Goal: Task Accomplishment & Management: Manage account settings

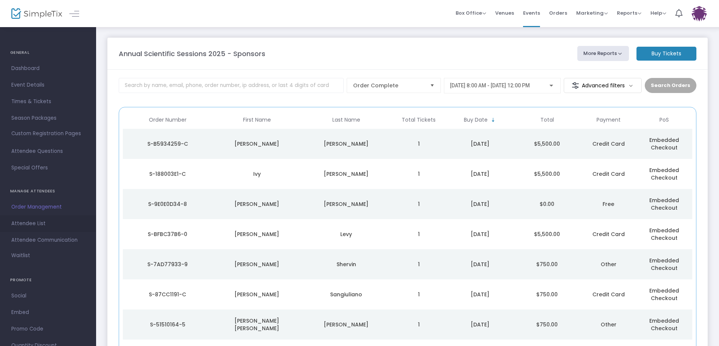
click at [35, 224] on span "Attendee List" at bounding box center [48, 224] width 74 height 10
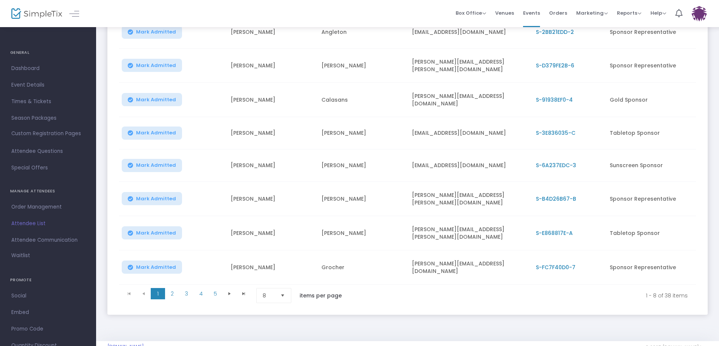
scroll to position [144, 0]
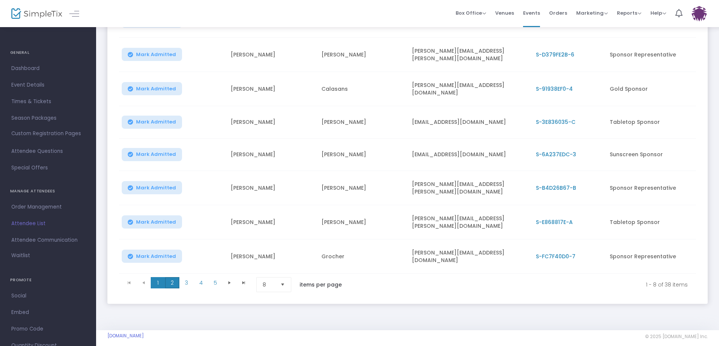
click at [173, 277] on span "2" at bounding box center [172, 282] width 14 height 11
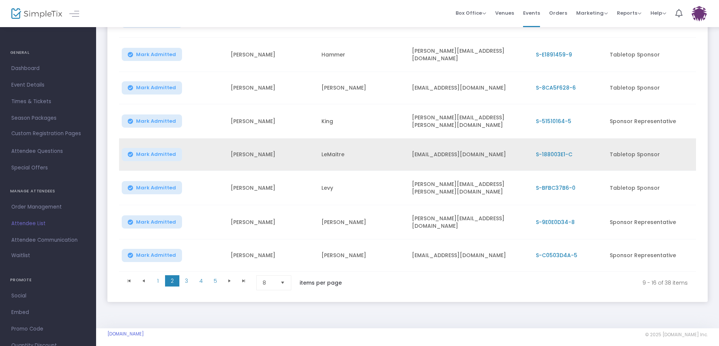
click at [550, 151] on span "S-188003E1-C" at bounding box center [554, 155] width 37 height 8
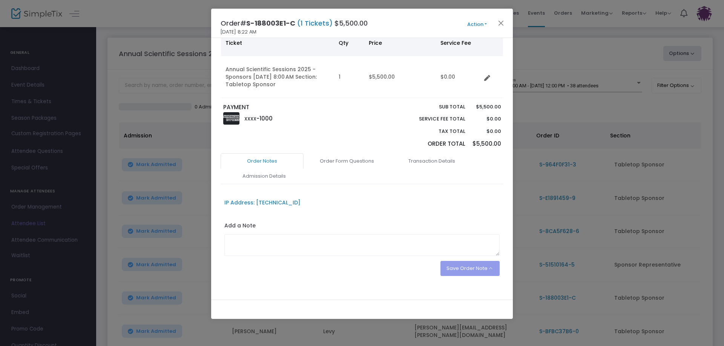
scroll to position [72, 0]
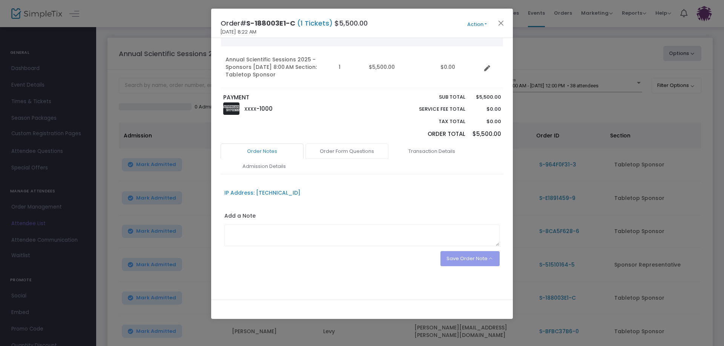
click at [359, 152] on link "Order Form Questions" at bounding box center [346, 152] width 83 height 16
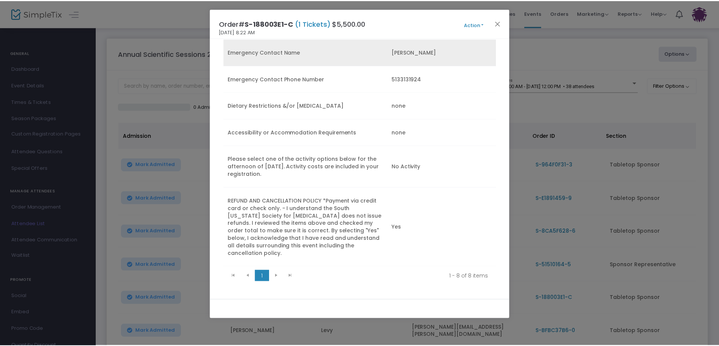
scroll to position [337, 0]
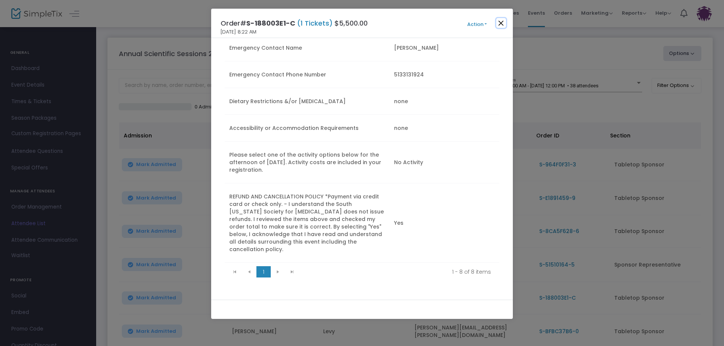
click at [503, 20] on button "Close" at bounding box center [501, 23] width 10 height 10
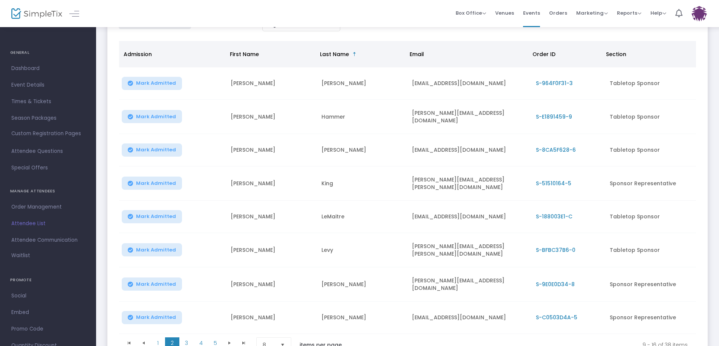
scroll to position [100, 0]
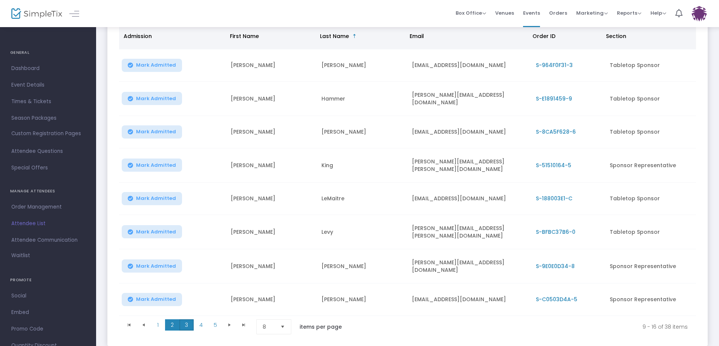
click at [190, 320] on span "3" at bounding box center [186, 325] width 14 height 11
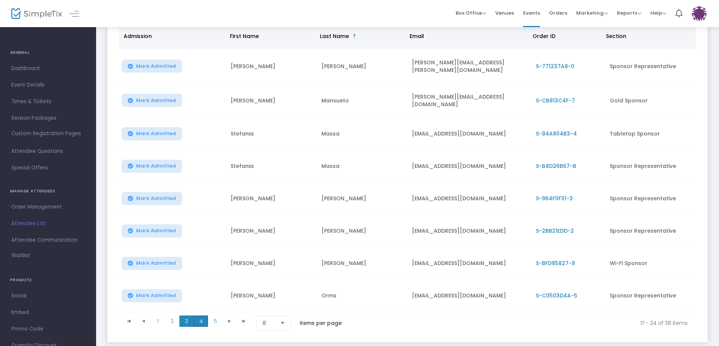
click at [205, 320] on span "4" at bounding box center [201, 321] width 14 height 11
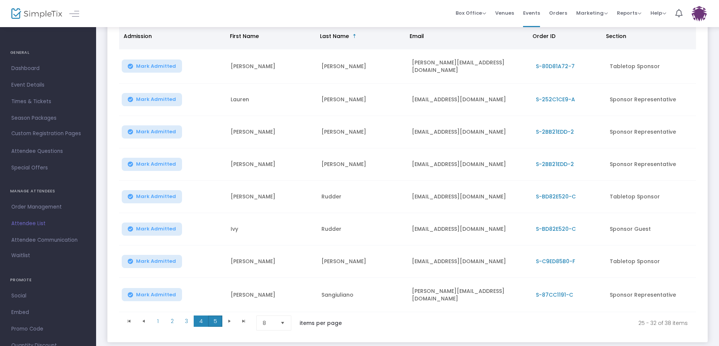
click at [217, 322] on span "5" at bounding box center [215, 321] width 14 height 11
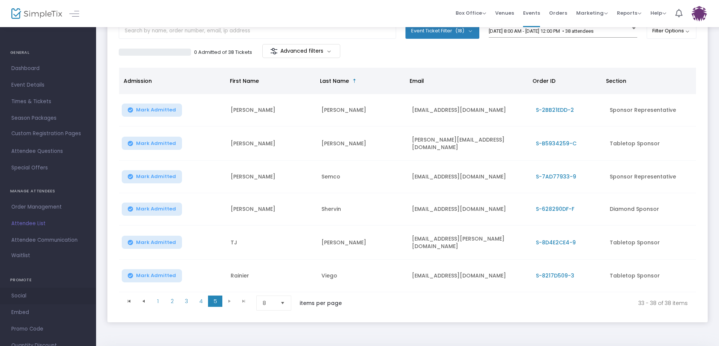
scroll to position [41, 0]
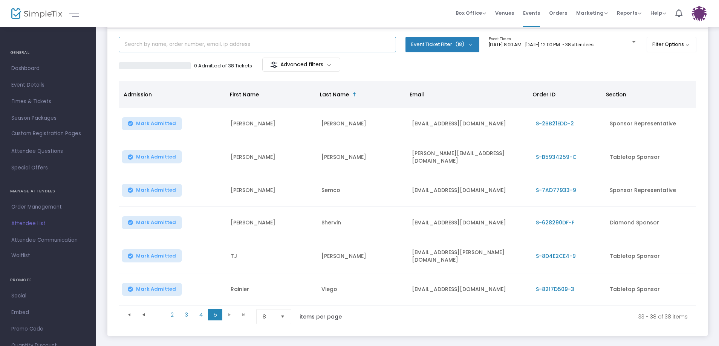
click at [222, 43] on input "text" at bounding box center [257, 44] width 277 height 15
type input "jnj"
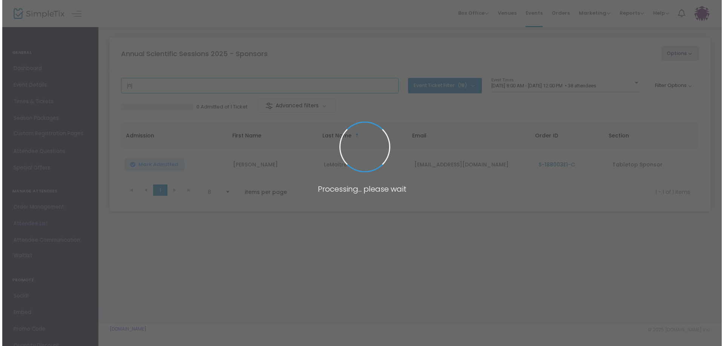
scroll to position [0, 0]
